Goal: Book appointment/travel/reservation

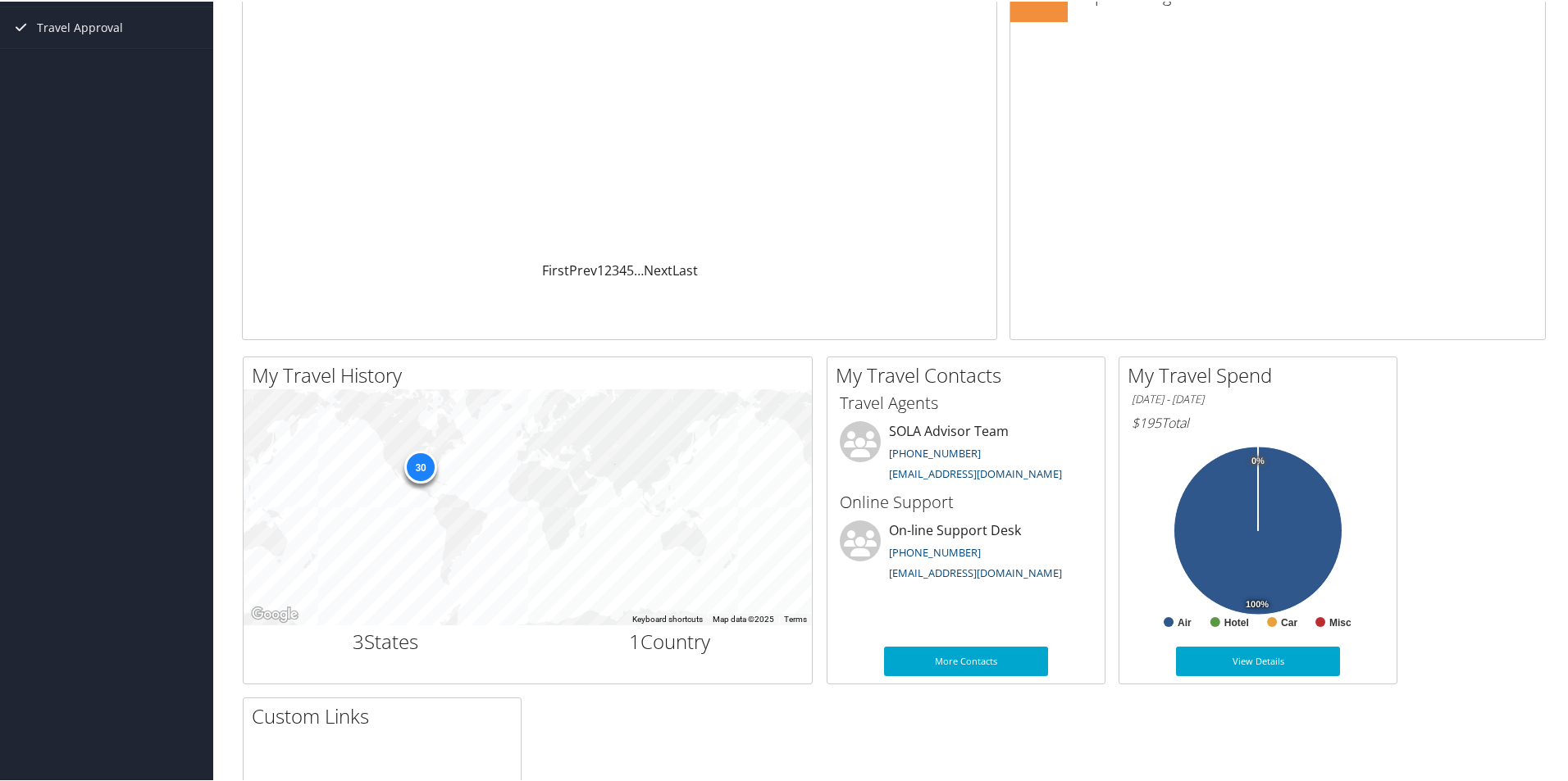
scroll to position [246, 0]
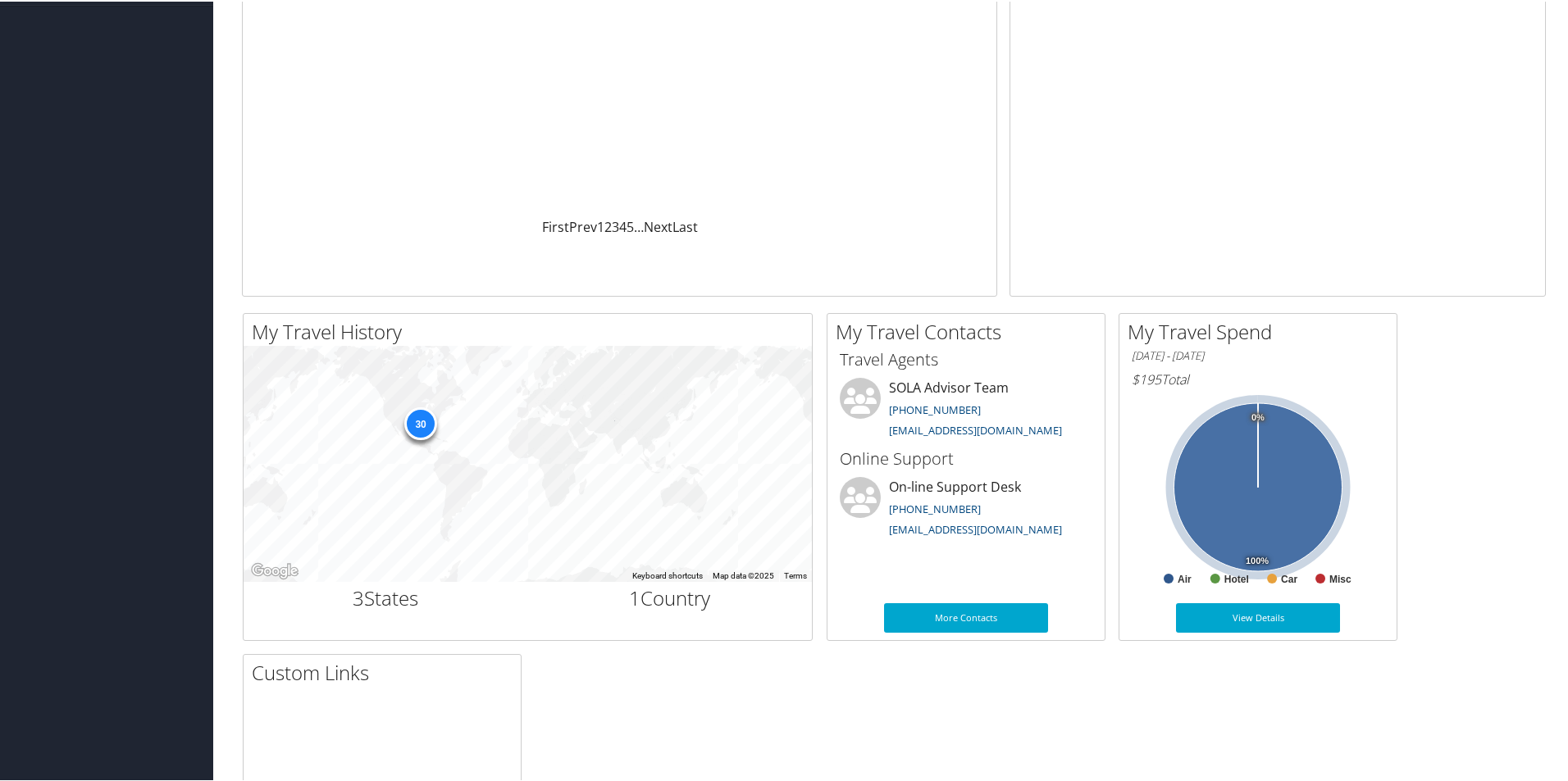
click at [1238, 520] on icon at bounding box center [1259, 486] width 168 height 168
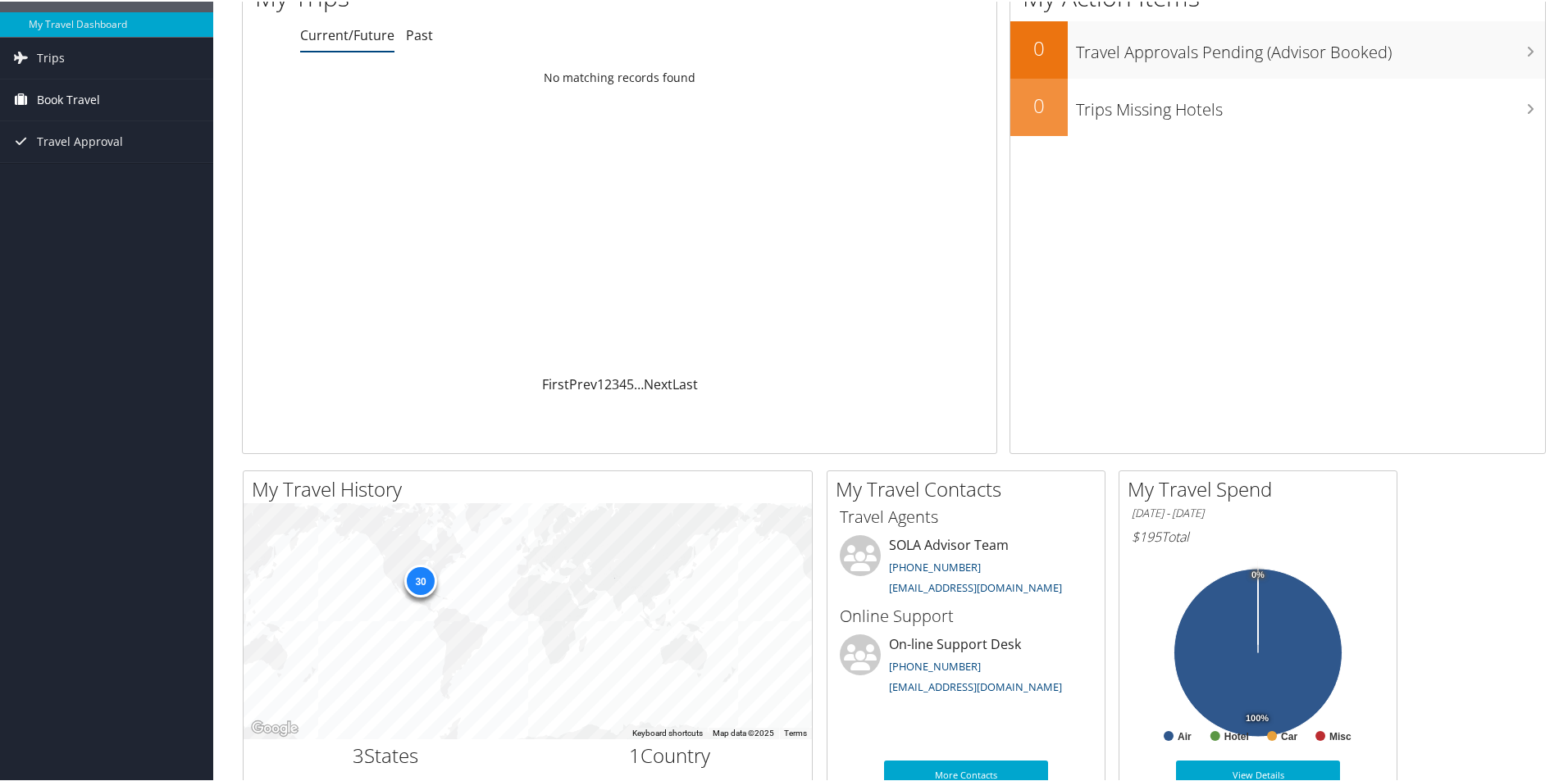
scroll to position [0, 0]
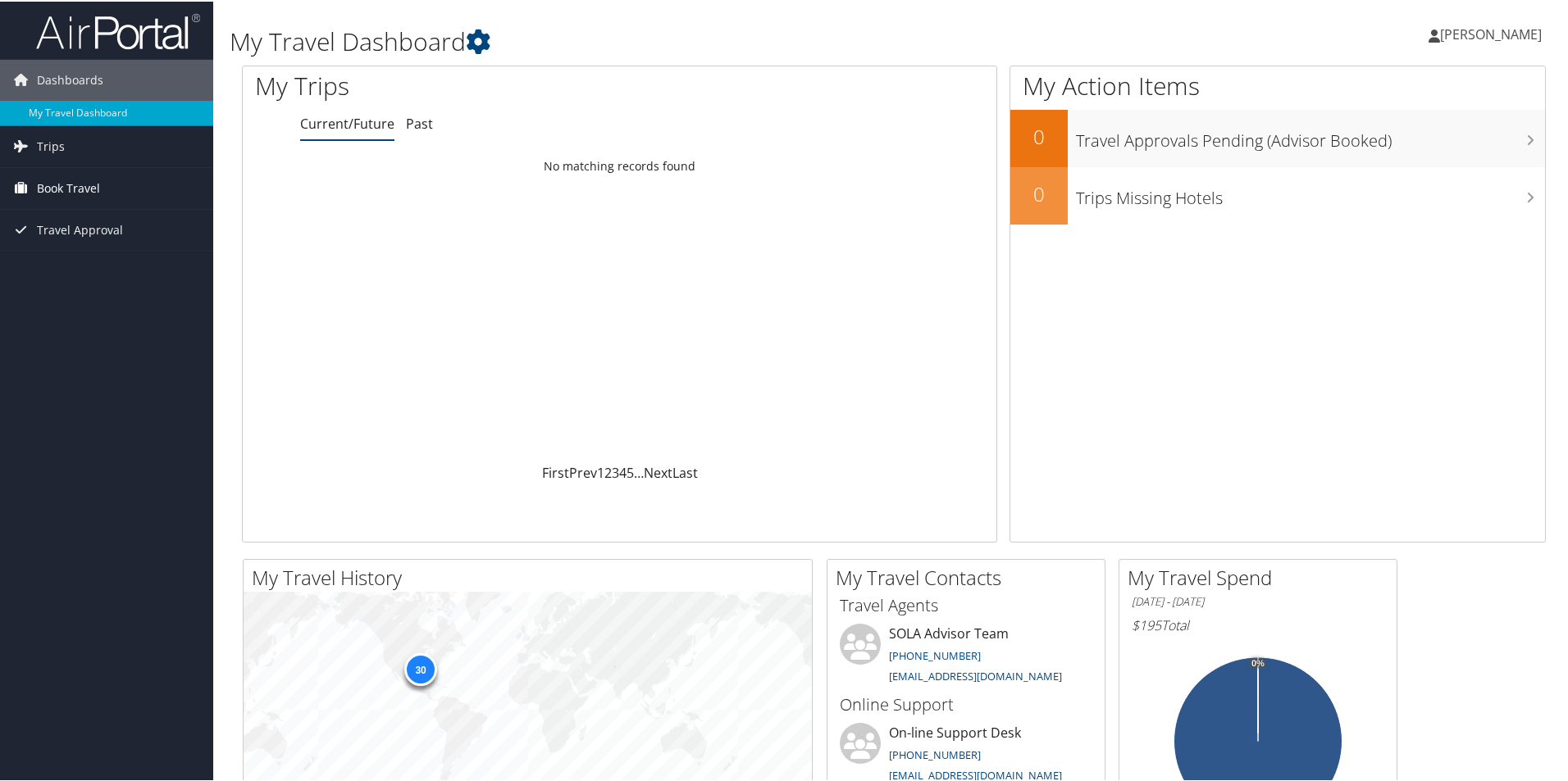
click at [61, 183] on span "Book Travel" at bounding box center [68, 186] width 63 height 41
click at [76, 229] on link "Approval Request (Beta)" at bounding box center [106, 219] width 213 height 25
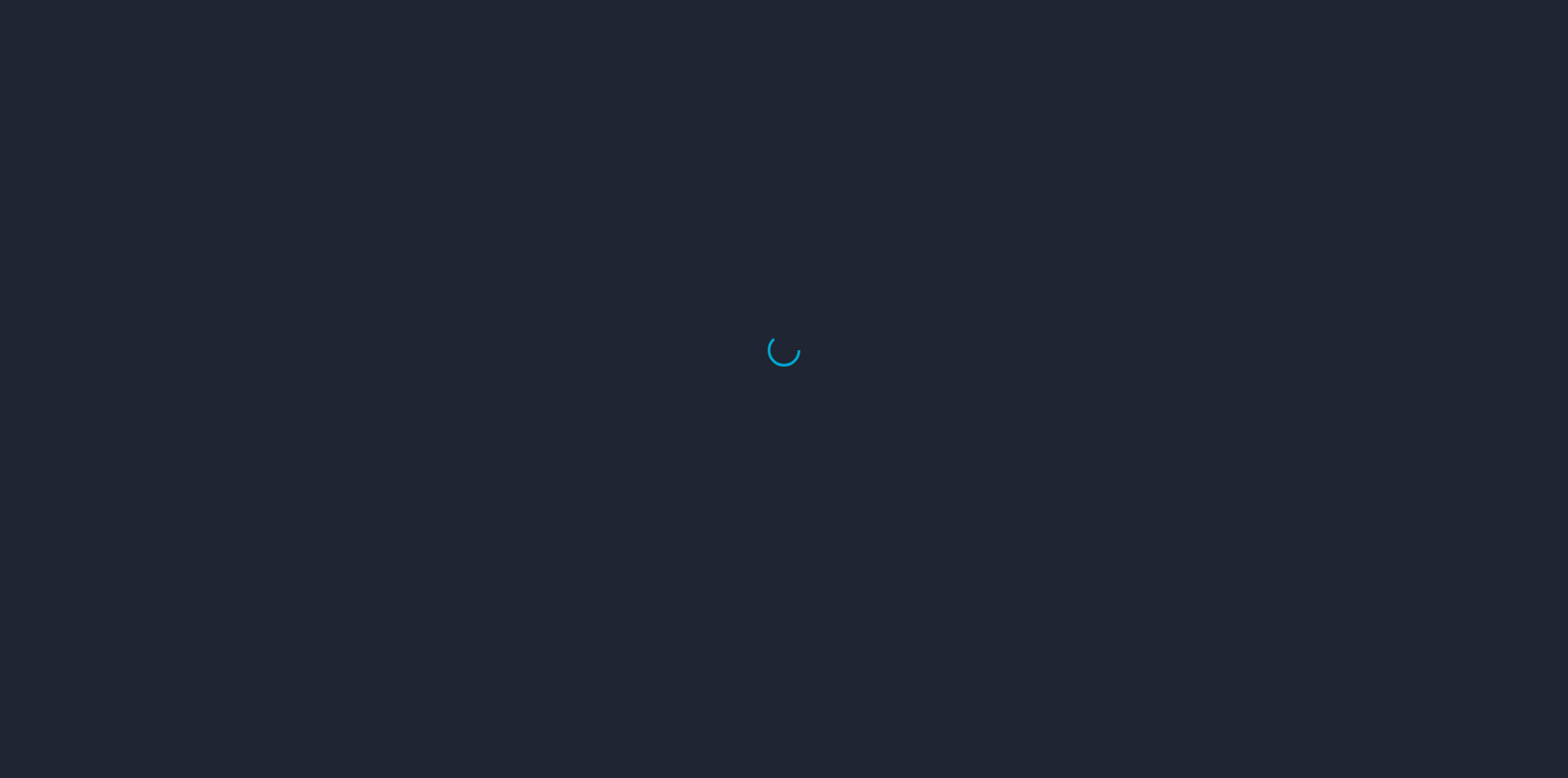
click at [77, 156] on div at bounding box center [784, 350] width 1568 height 856
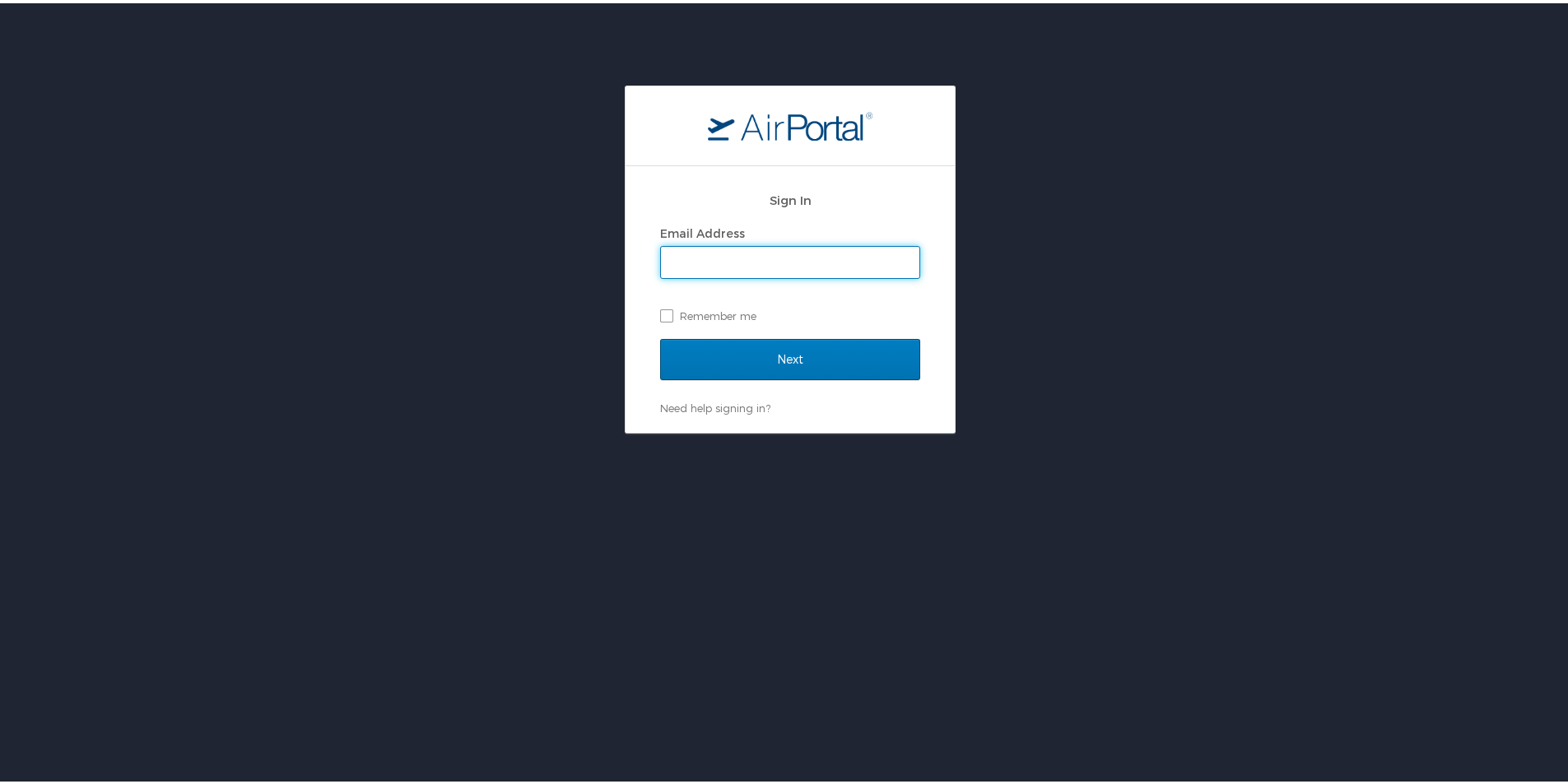
click at [34, 3] on html "Sign In Email Address Remember me Next Need help signing in? Forgot password? H…" at bounding box center [790, 433] width 1580 height 867
click at [781, 274] on input "Email Address" at bounding box center [790, 259] width 258 height 31
type input "woodardr@gram.edu"
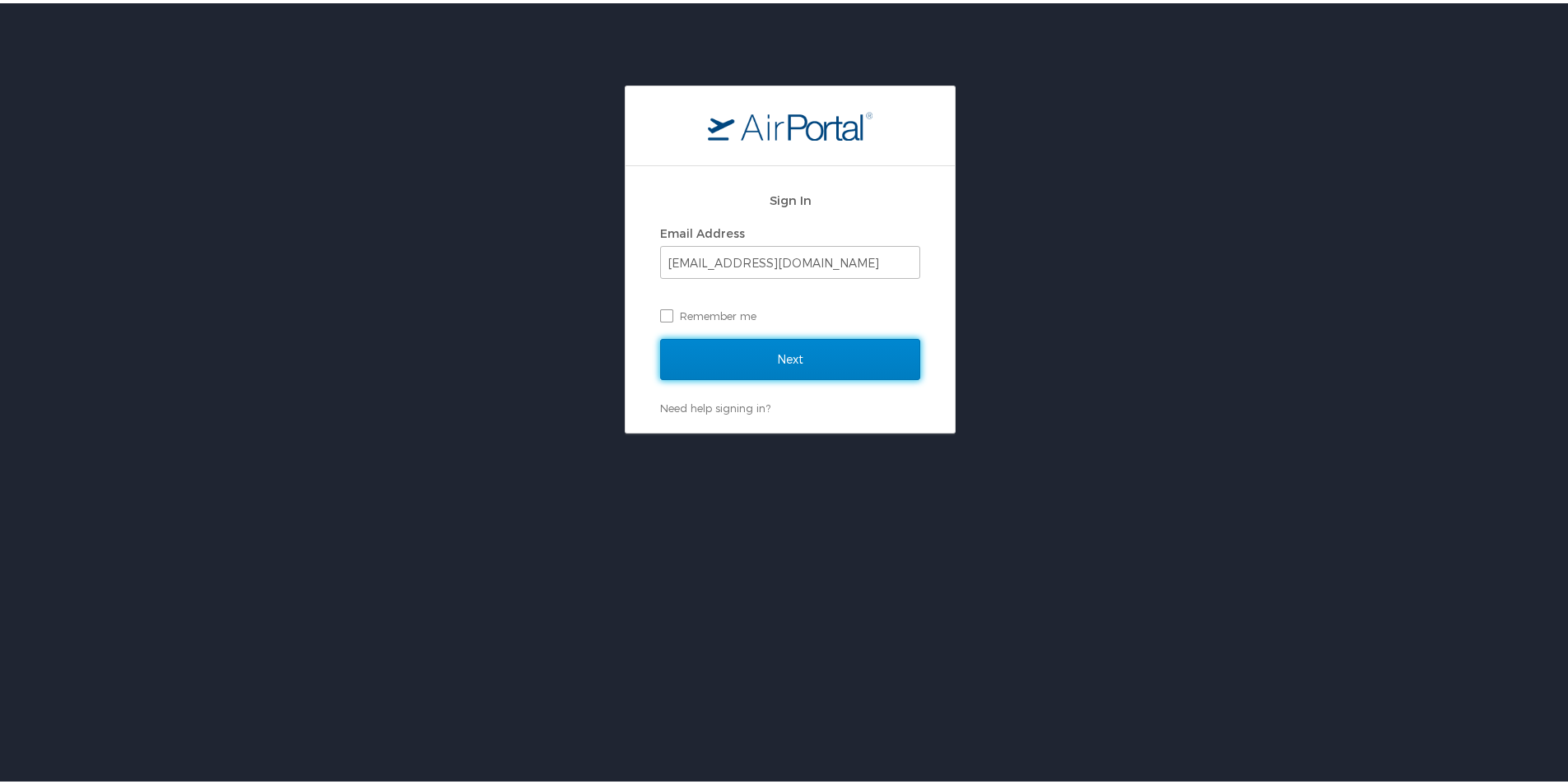
click at [781, 360] on input "Next" at bounding box center [790, 356] width 260 height 41
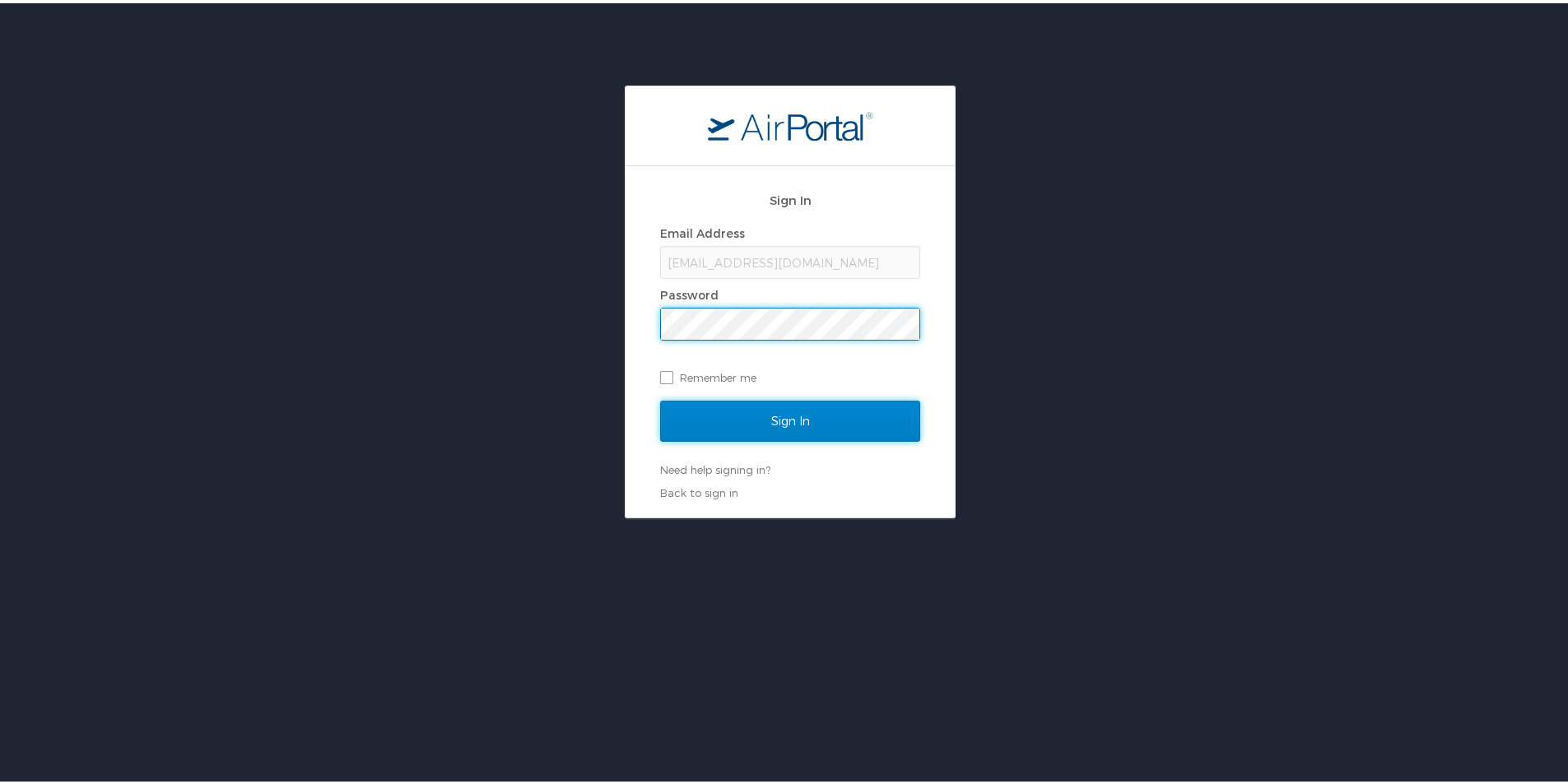
click at [746, 431] on input "Sign In" at bounding box center [790, 418] width 260 height 41
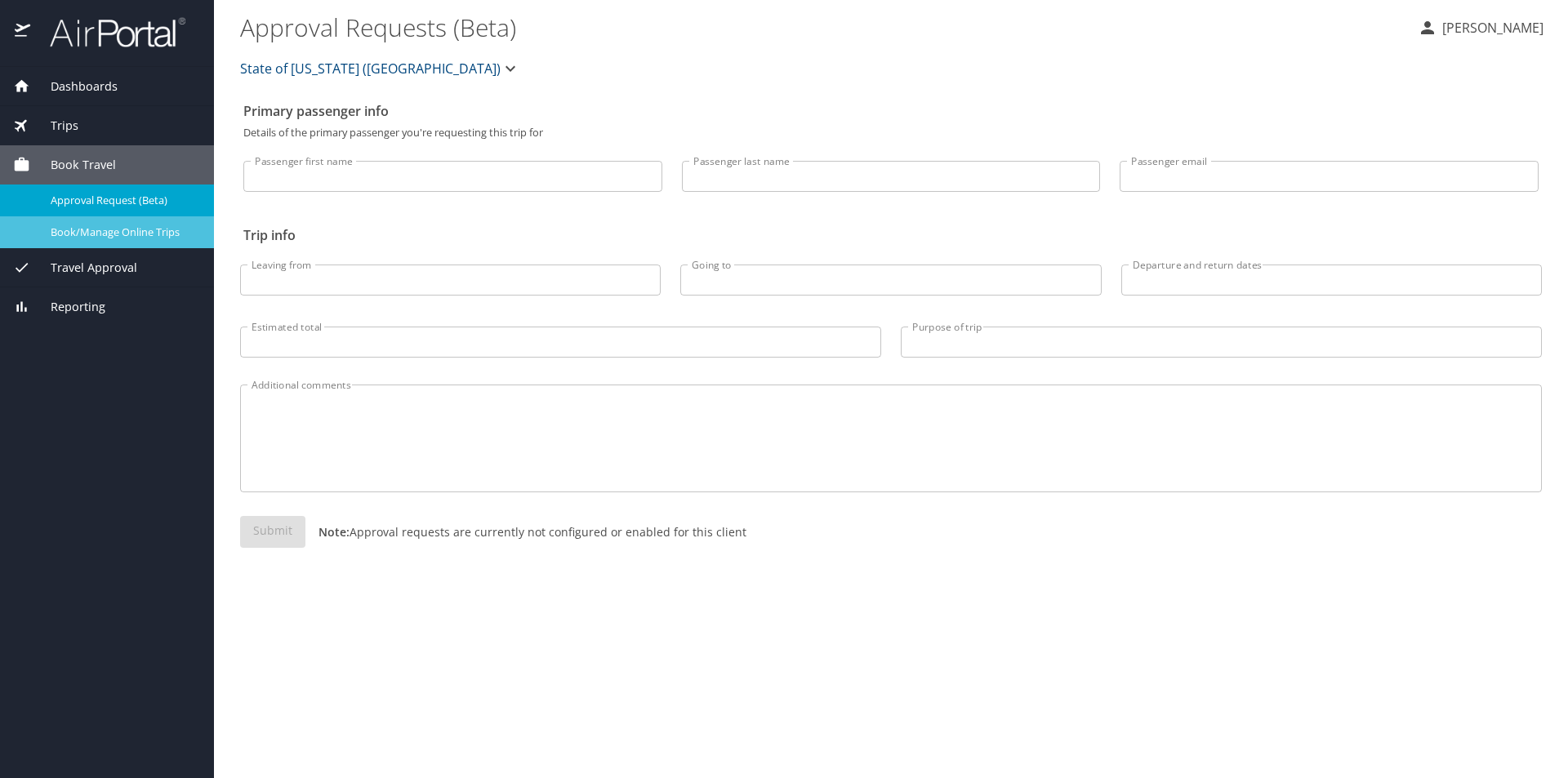
click at [92, 231] on span "Book/Manage Online Trips" at bounding box center [122, 232] width 144 height 15
